Goal: Use online tool/utility: Utilize a website feature to perform a specific function

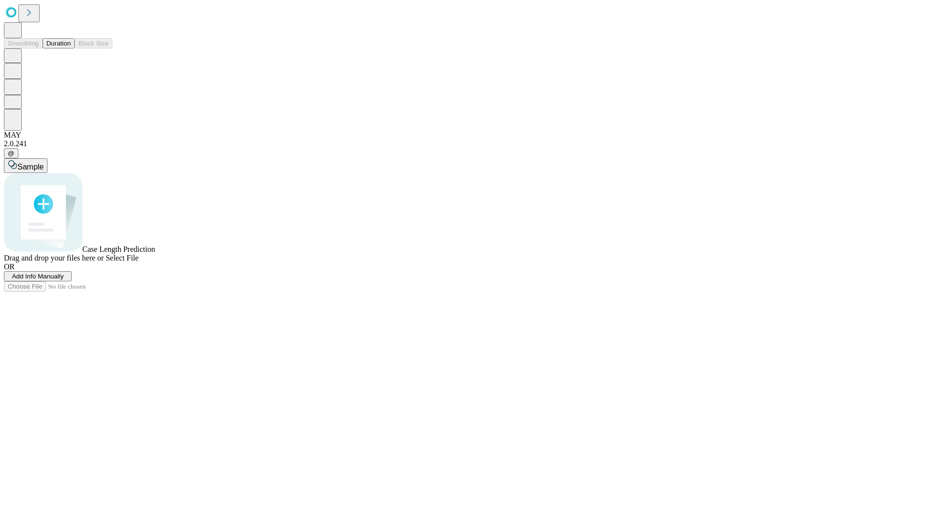
click at [71, 48] on button "Duration" at bounding box center [59, 43] width 32 height 10
click at [138, 262] on span "Select File" at bounding box center [122, 258] width 33 height 8
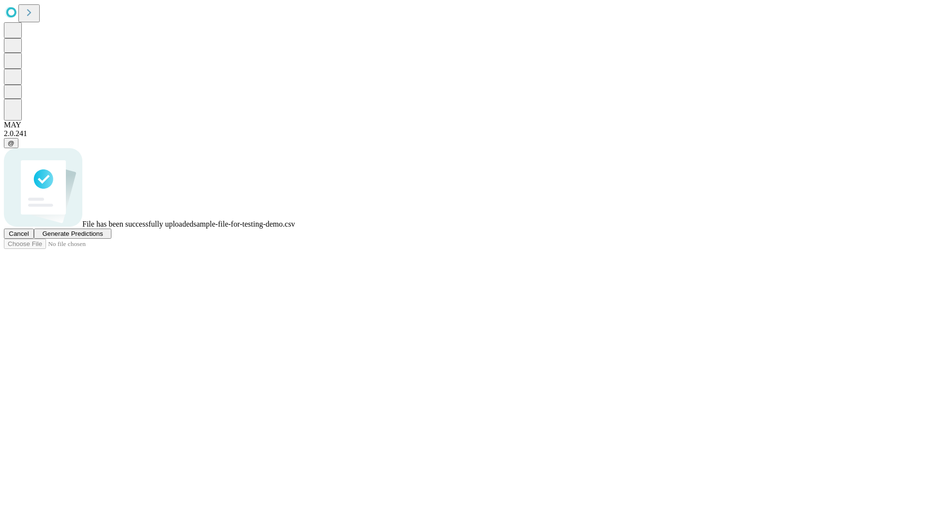
click at [103, 237] on span "Generate Predictions" at bounding box center [72, 233] width 61 height 7
